Goal: Transaction & Acquisition: Purchase product/service

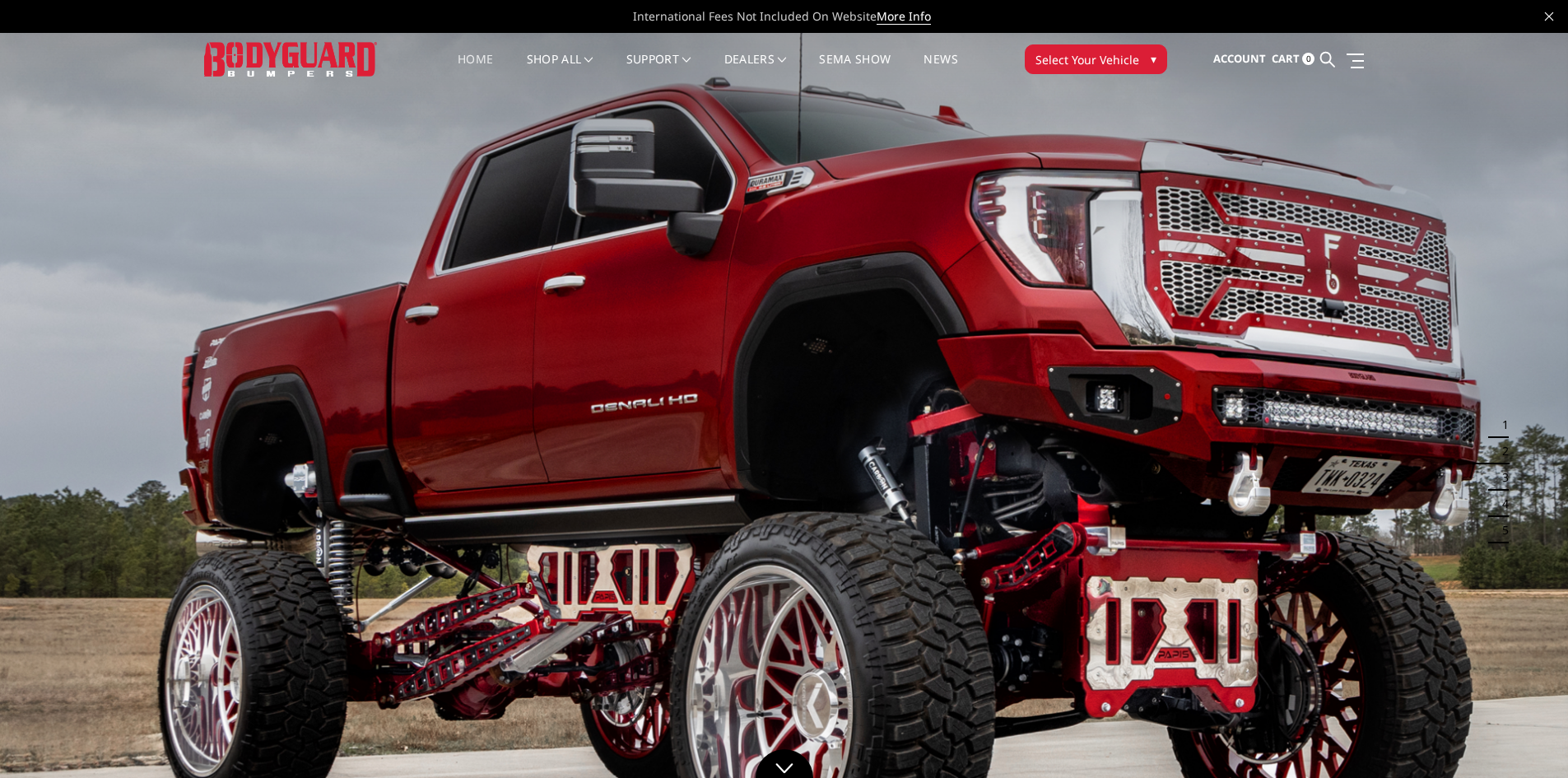
click at [1136, 63] on button "Select Your Vehicle ▾" at bounding box center [1095, 60] width 143 height 30
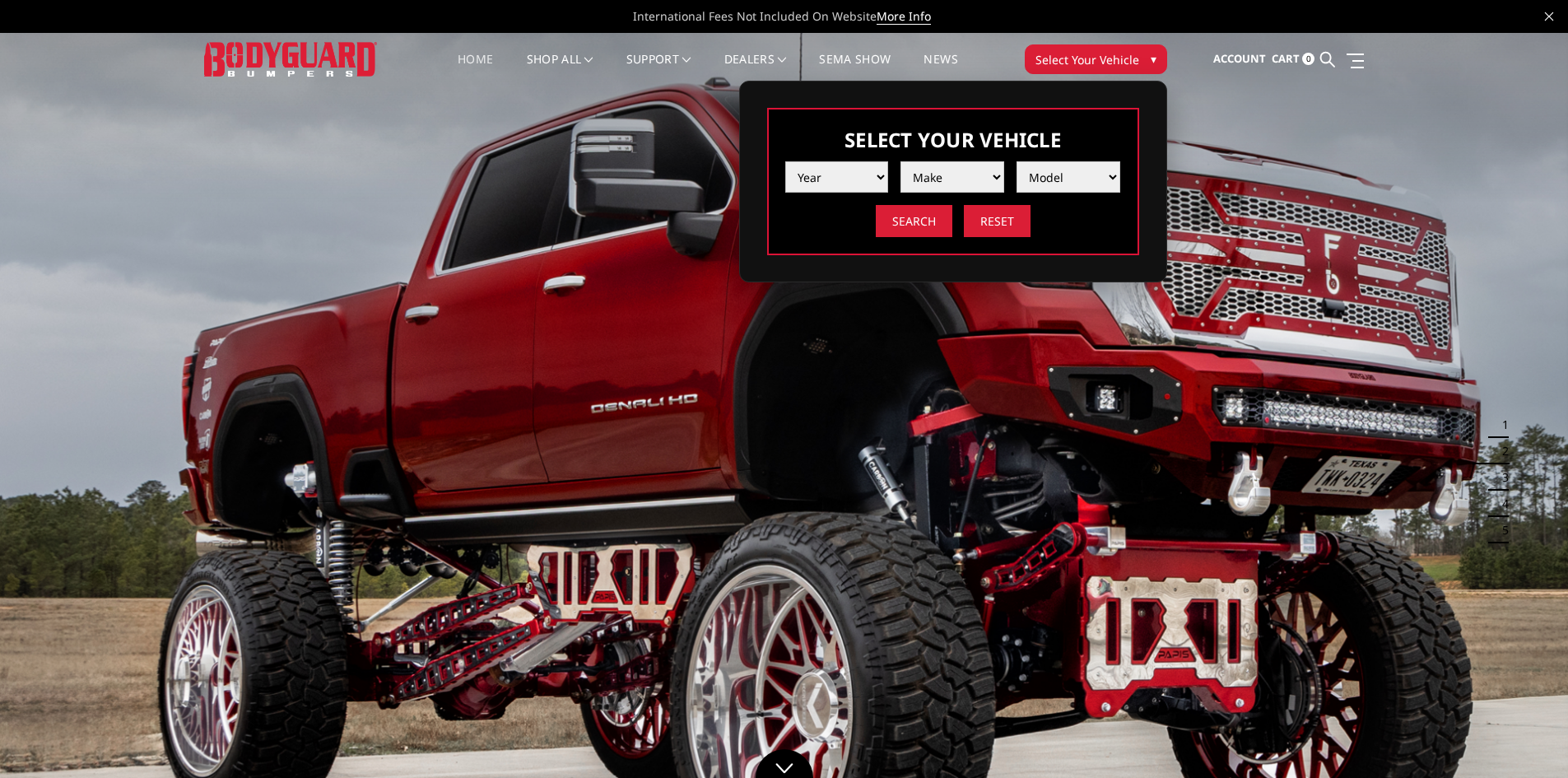
click at [858, 179] on select "Year [DATE] 2024 2023 2022 2021 2020 2019 2018 2017 2016 2015 2014 2013 2012 20…" at bounding box center [837, 177] width 104 height 31
select select "yr_2014"
click at [785, 162] on select "Year [DATE] 2024 2023 2022 2021 2020 2019 2018 2017 2016 2015 2014 2013 2012 20…" at bounding box center [837, 177] width 104 height 31
drag, startPoint x: 948, startPoint y: 167, endPoint x: 949, endPoint y: 181, distance: 14.0
click at [948, 167] on select "Make Chevrolet Ford GMC Ram Toyota" at bounding box center [953, 177] width 104 height 31
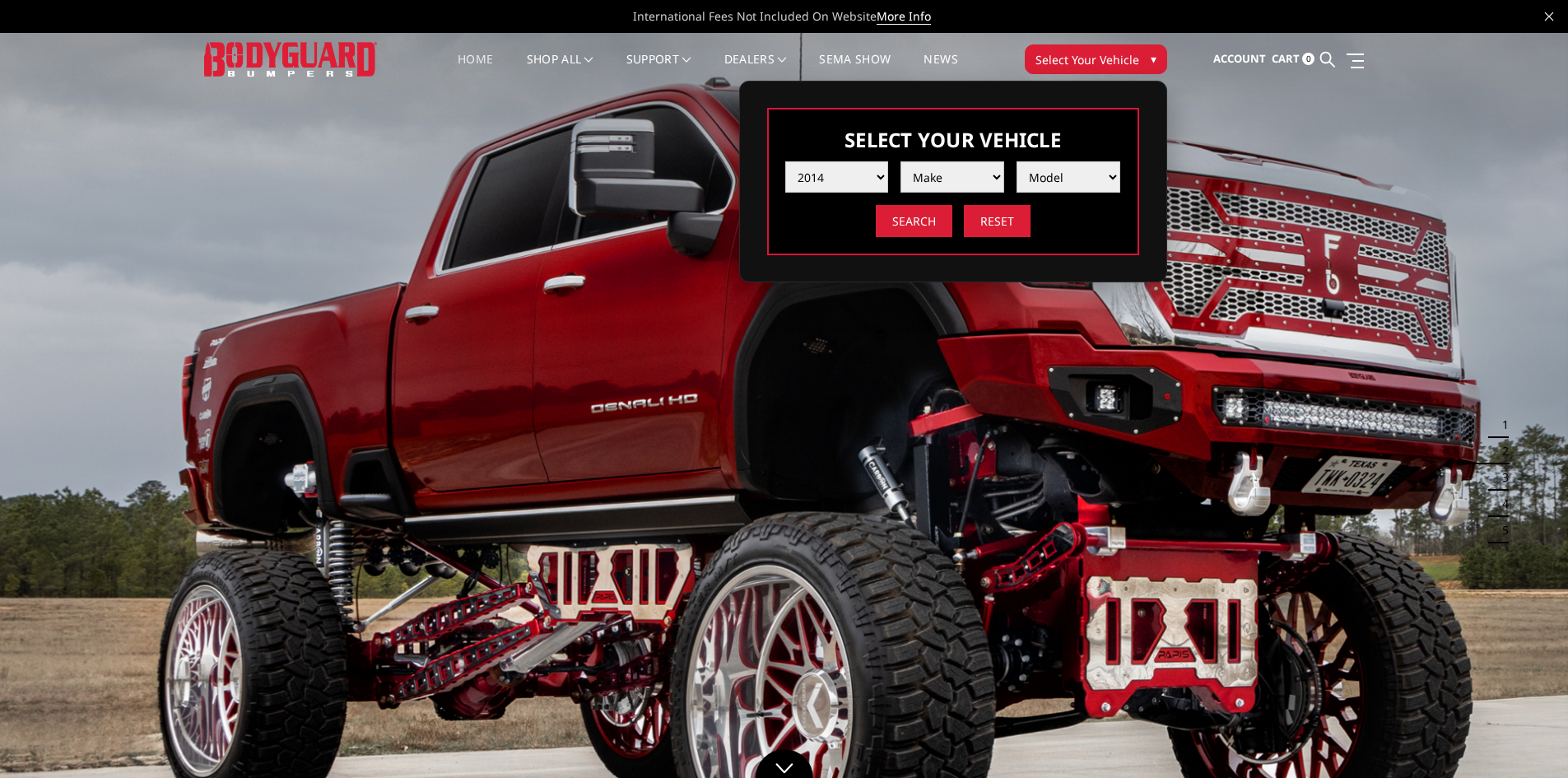
select select "mk_gmc"
click at [901, 162] on select "Make Chevrolet Ford GMC Ram Toyota" at bounding box center [953, 177] width 104 height 31
drag, startPoint x: 1067, startPoint y: 179, endPoint x: 1067, endPoint y: 191, distance: 12.0
click at [1067, 179] on select "Model Sierra 1500 Sierra 2500 / 3500 Yukon 1500" at bounding box center [1068, 177] width 104 height 31
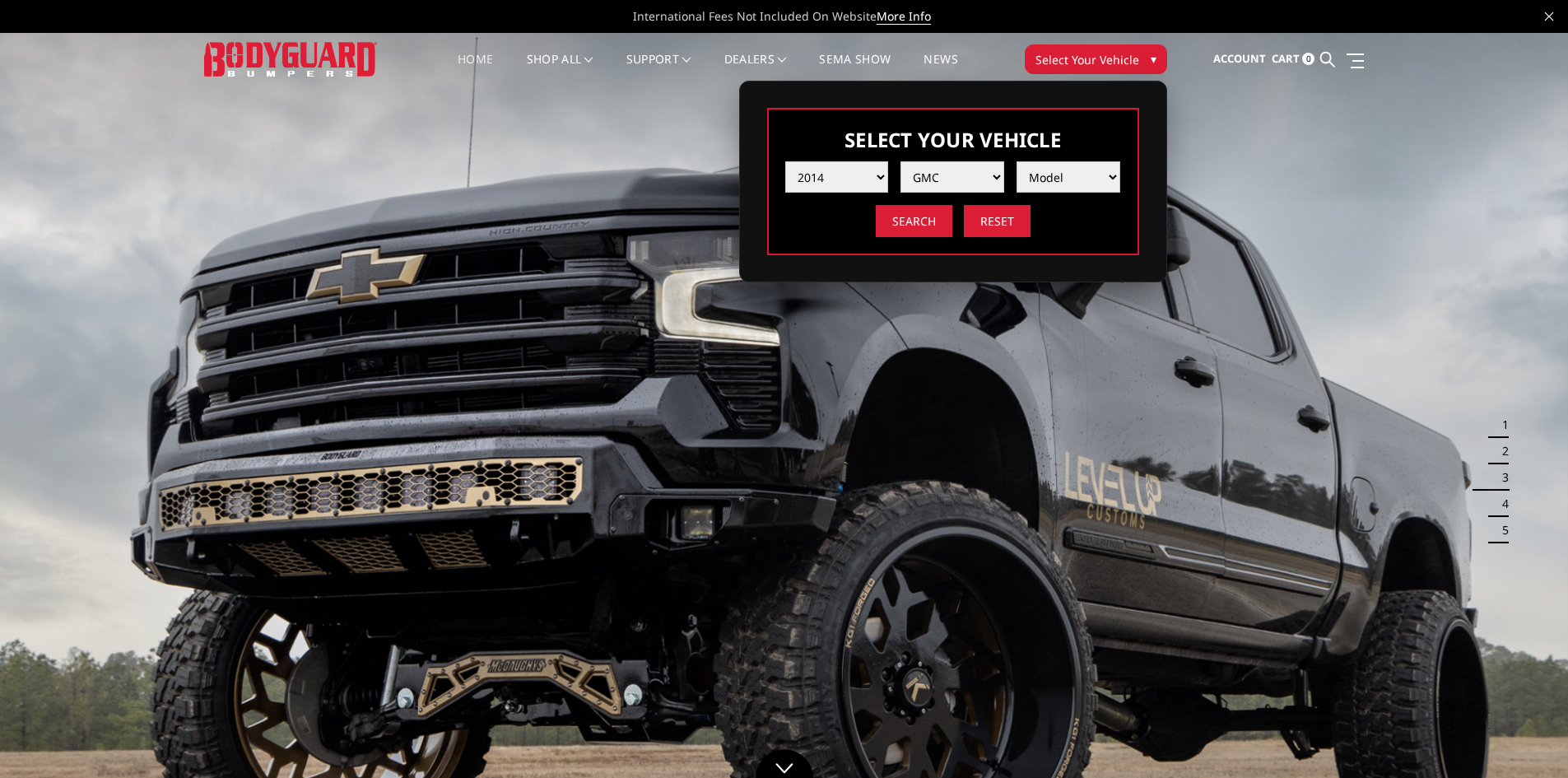
select select "md_sierra-2500-3500"
click at [1016, 162] on select "Model Sierra 1500 Sierra 2500 / 3500 Yukon 1500" at bounding box center [1068, 177] width 104 height 31
click at [901, 217] on input "Search" at bounding box center [914, 220] width 77 height 32
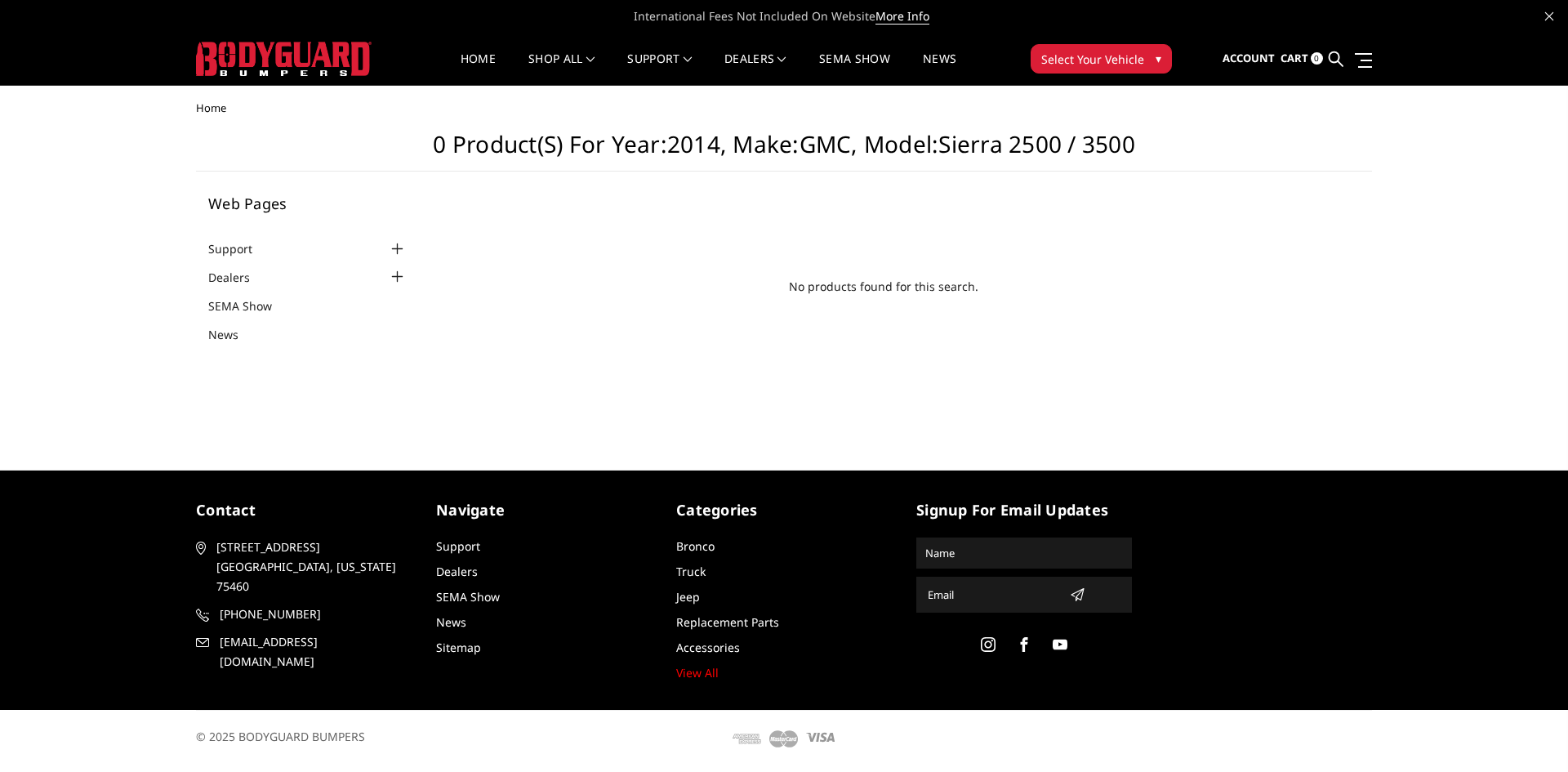
click at [392, 243] on div at bounding box center [398, 249] width 20 height 20
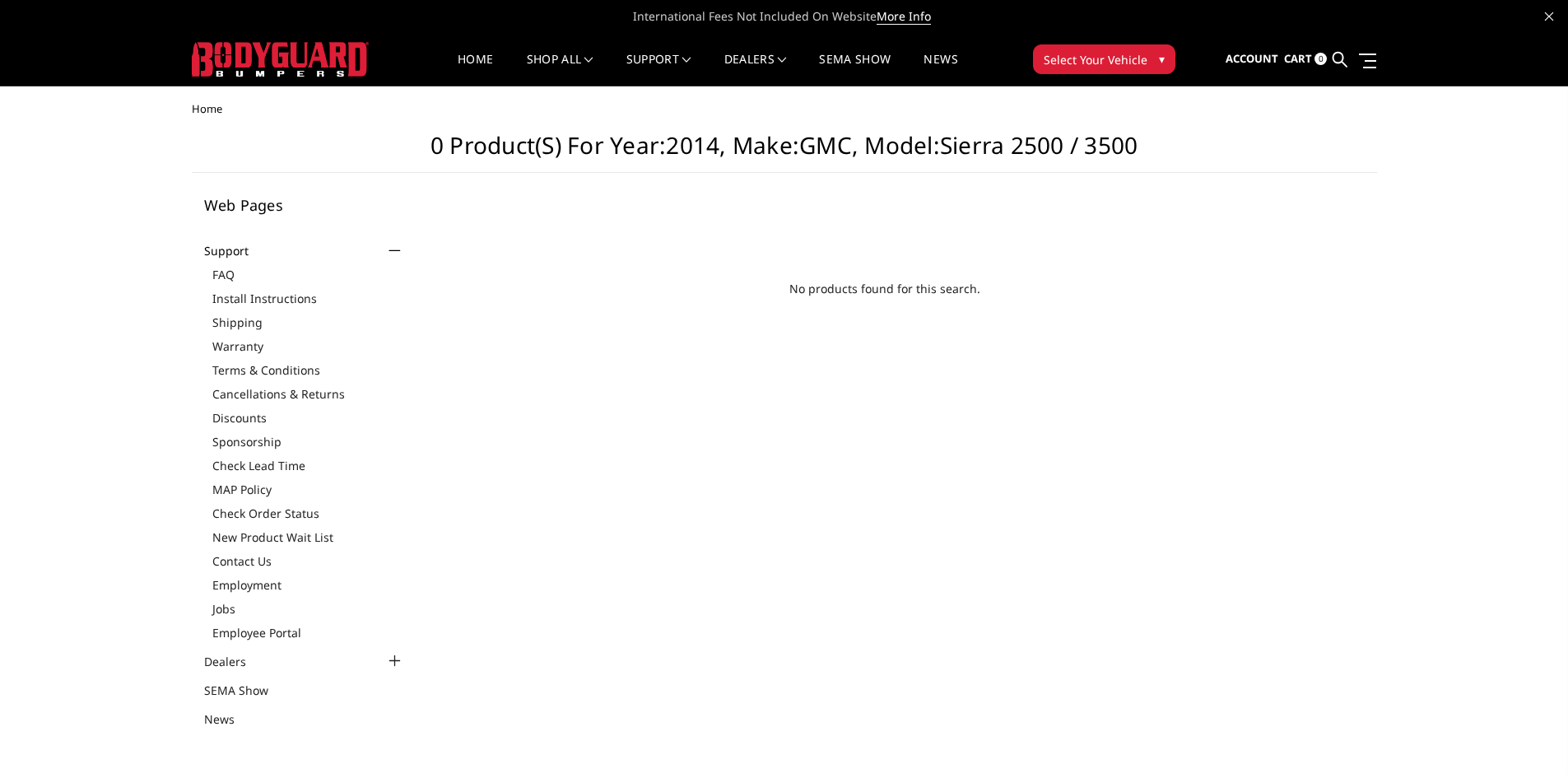
click at [395, 245] on div at bounding box center [394, 251] width 20 height 20
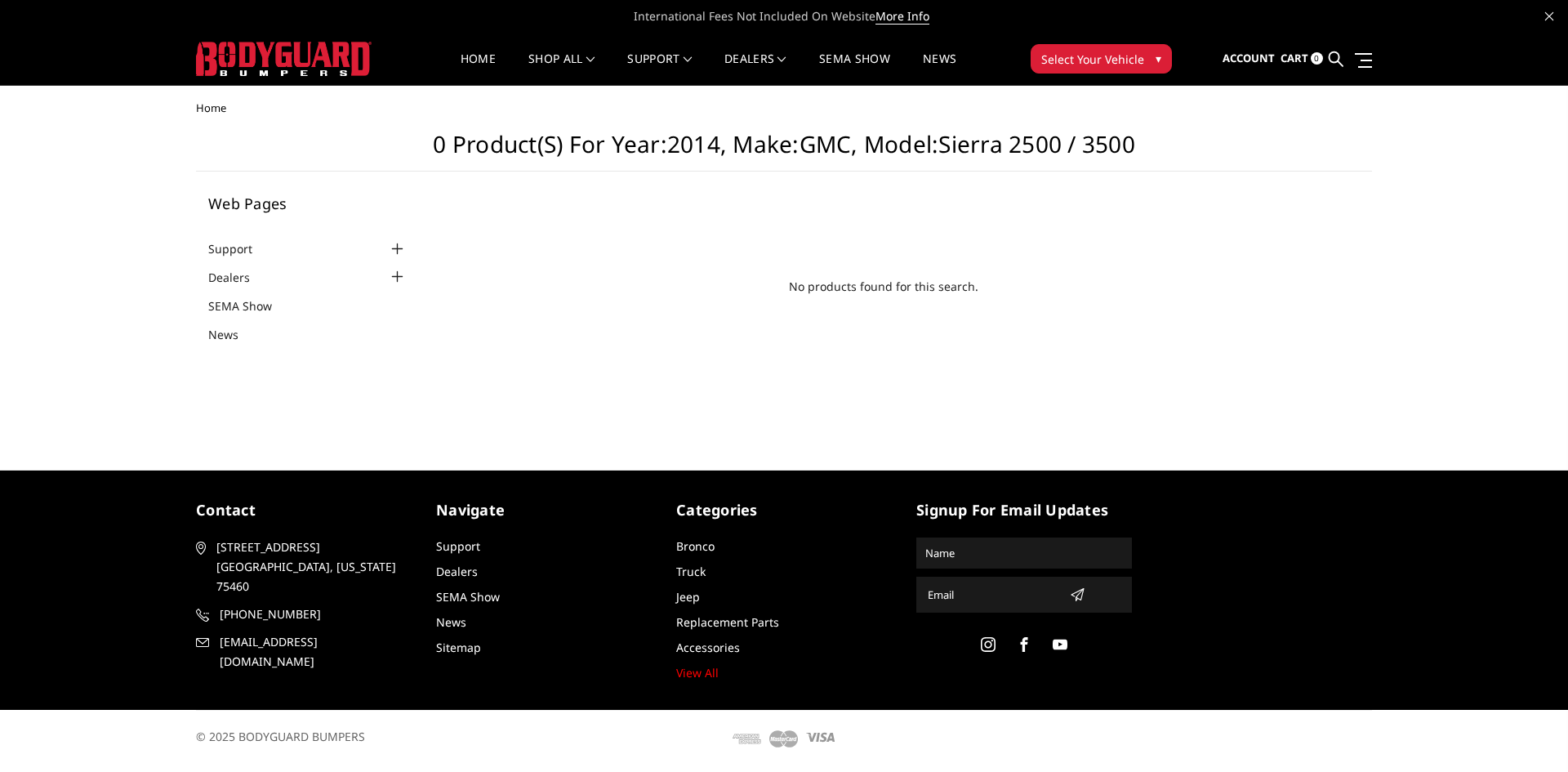
click at [1135, 56] on span "Select Your Vehicle" at bounding box center [1093, 58] width 103 height 17
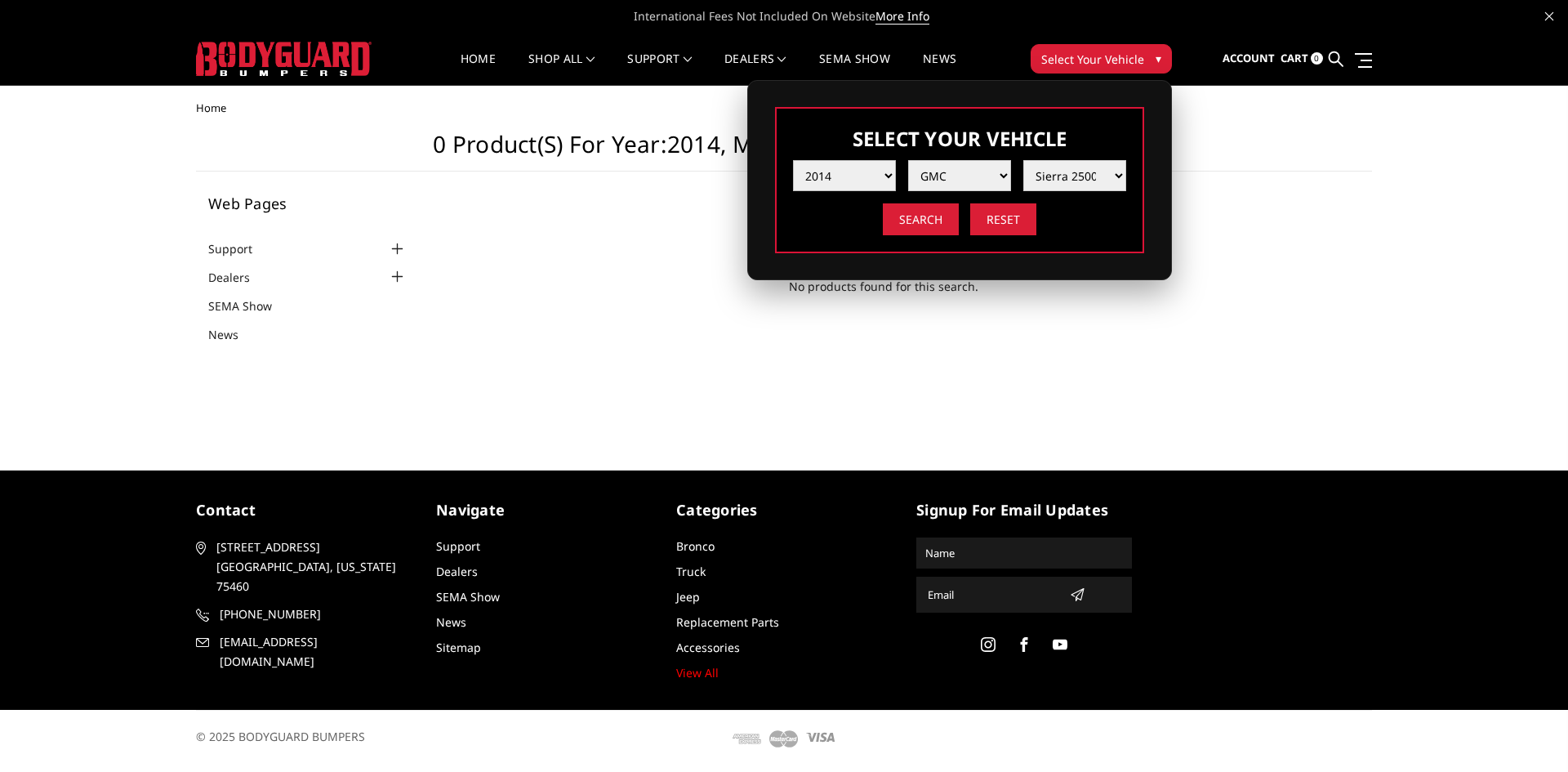
click at [876, 179] on select "Year [DATE] 2024 2023 2022 2021 2020 2019 2018 2017 2016 2015 2014 2013 2012 20…" at bounding box center [844, 175] width 103 height 31
select select "yr_2013"
click at [793, 160] on select "Year [DATE] 2024 2023 2022 2021 2020 2019 2018 2017 2016 2015 2014 2013 2012 20…" at bounding box center [844, 175] width 103 height 31
select select "-1"
drag, startPoint x: 968, startPoint y: 173, endPoint x: 965, endPoint y: 187, distance: 14.3
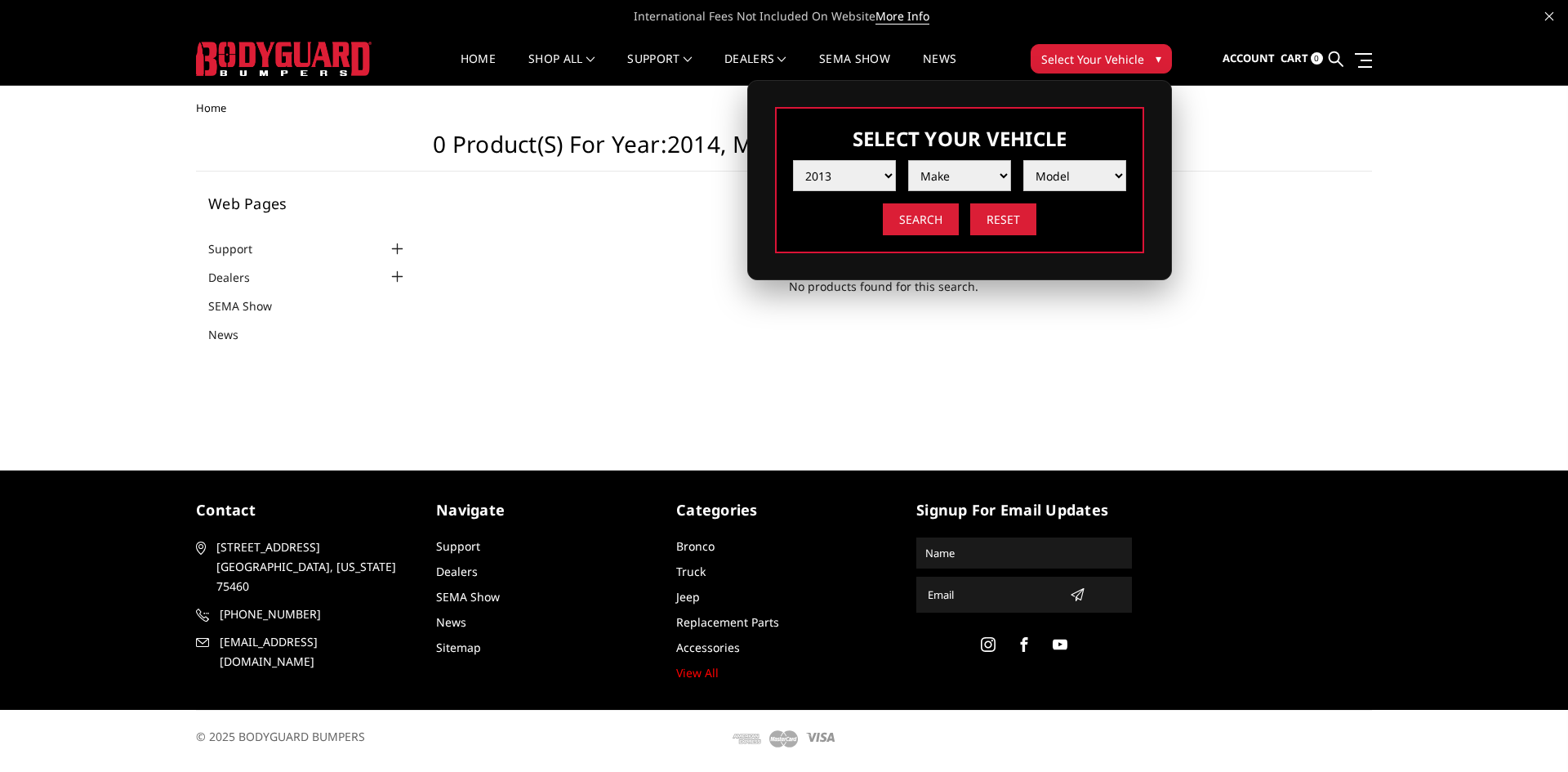
click at [968, 173] on select "Make Chevrolet Ford GMC Ram Toyota" at bounding box center [959, 175] width 103 height 31
select select "mk_gmc"
click at [908, 160] on select "Make Chevrolet Ford GMC Ram Toyota" at bounding box center [959, 175] width 103 height 31
click at [1061, 185] on select "Model Sierra 1500 Sierra 2500 / 3500 Yukon 1500" at bounding box center [1075, 175] width 103 height 31
select select "md_sierra-2500-3500"
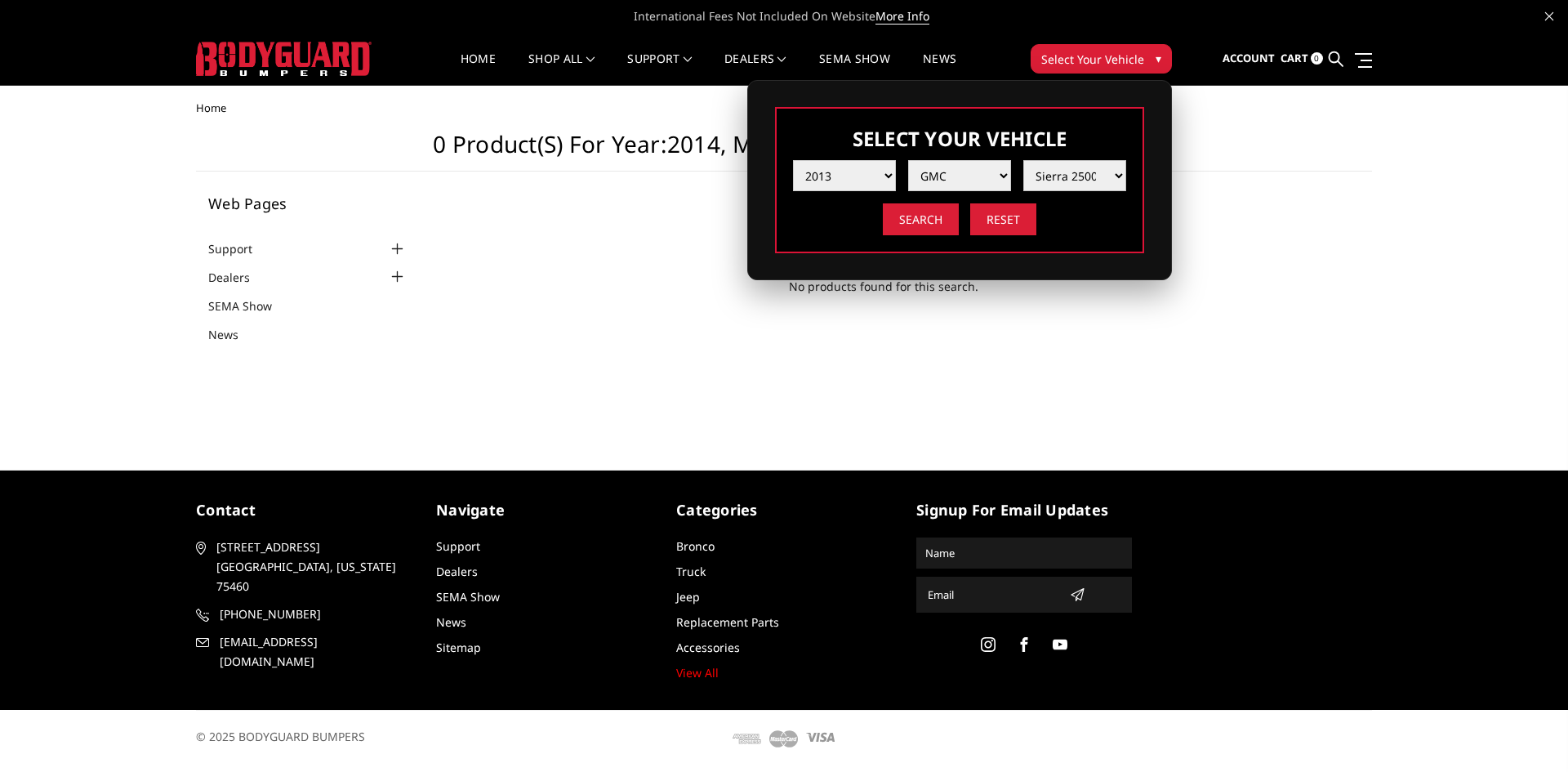
click at [1024, 160] on select "Model Sierra 1500 Sierra 2500 / 3500 Yukon 1500" at bounding box center [1075, 175] width 103 height 31
click at [898, 222] on input "Search" at bounding box center [921, 219] width 76 height 32
